Goal: Find specific page/section: Find specific page/section

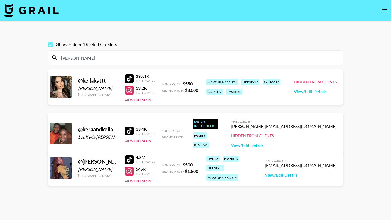
type input "[PERSON_NAME]"
click at [49, 45] on input "Show Hidden/Deleted Creators" at bounding box center [50, 44] width 11 height 11
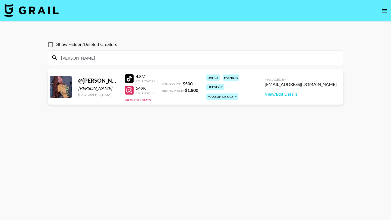
click at [49, 45] on input "Show Hidden/Deleted Creators" at bounding box center [50, 44] width 11 height 11
checkbox input "true"
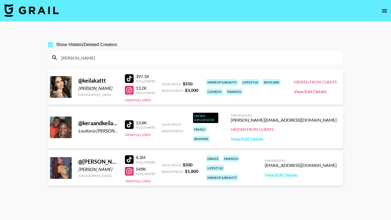
click at [319, 93] on link "View/Edit Details" at bounding box center [315, 91] width 43 height 5
click at [152, 52] on section "keila" at bounding box center [195, 57] width 295 height 15
click at [149, 58] on input "keila" at bounding box center [199, 57] width 282 height 9
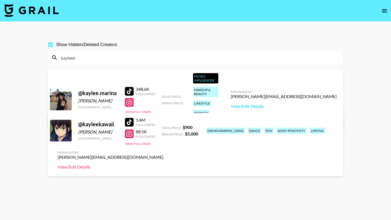
click at [163, 164] on link "View/Edit Details" at bounding box center [111, 166] width 106 height 5
click at [180, 52] on div "kayleeh" at bounding box center [195, 58] width 295 height 14
click at [199, 54] on input "kayleeh" at bounding box center [199, 57] width 282 height 9
click at [200, 55] on input "kayleeh" at bounding box center [199, 57] width 282 height 9
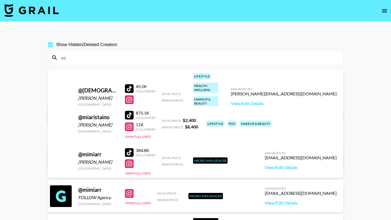
type input "m"
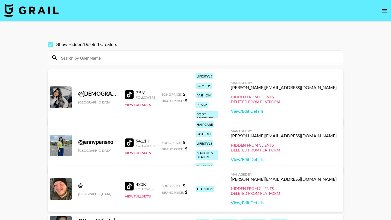
click at [195, 61] on input at bounding box center [199, 57] width 282 height 9
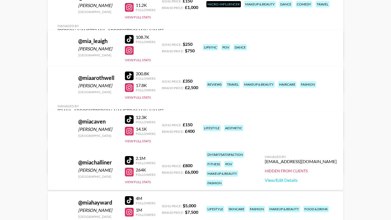
scroll to position [1338, 0]
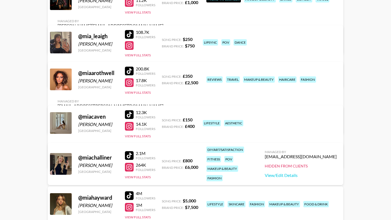
click at [130, 75] on div at bounding box center [129, 71] width 9 height 9
click at [133, 87] on div at bounding box center [129, 82] width 9 height 9
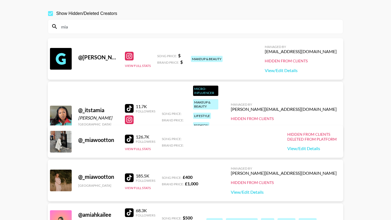
scroll to position [0, 0]
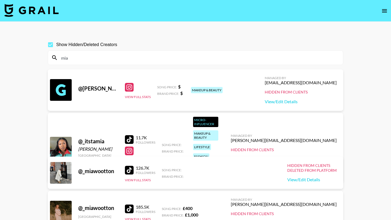
click at [167, 59] on input "mia" at bounding box center [199, 57] width 282 height 9
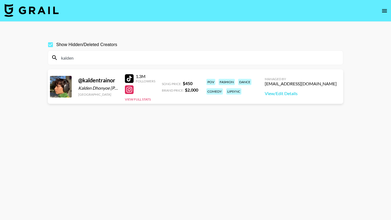
click at [156, 63] on div "kalden" at bounding box center [195, 58] width 295 height 14
click at [155, 63] on div "kalden" at bounding box center [195, 58] width 295 height 14
click at [153, 57] on input "kalden" at bounding box center [199, 57] width 282 height 9
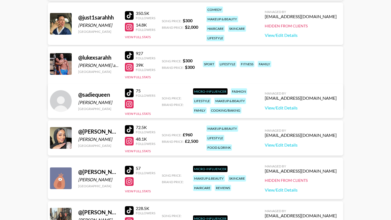
scroll to position [626, 0]
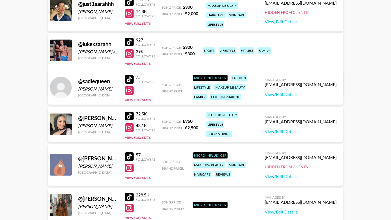
type input "sarah"
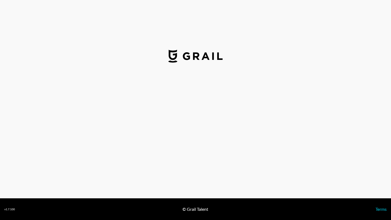
select select "USD"
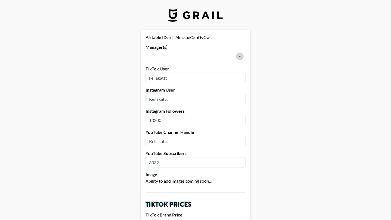
click at [240, 56] on icon "Open" at bounding box center [239, 56] width 3 height 1
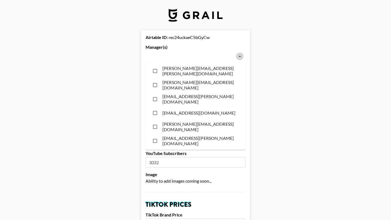
click at [240, 56] on icon "Close" at bounding box center [239, 56] width 3 height 1
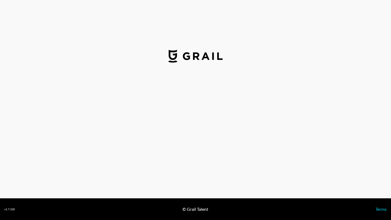
select select "USD"
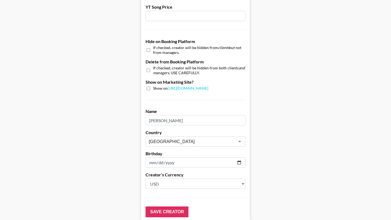
scroll to position [516, 0]
